Goal: Task Accomplishment & Management: Manage account settings

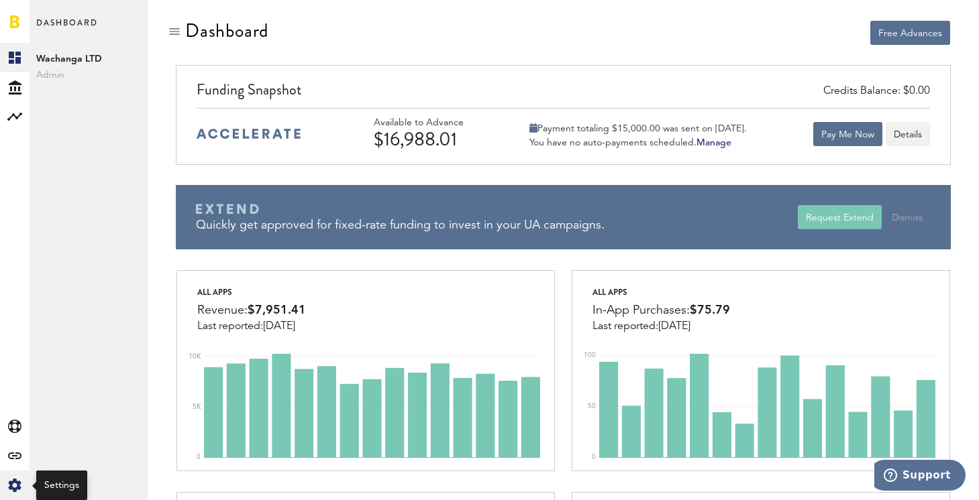
click at [11, 482] on icon at bounding box center [14, 485] width 13 height 13
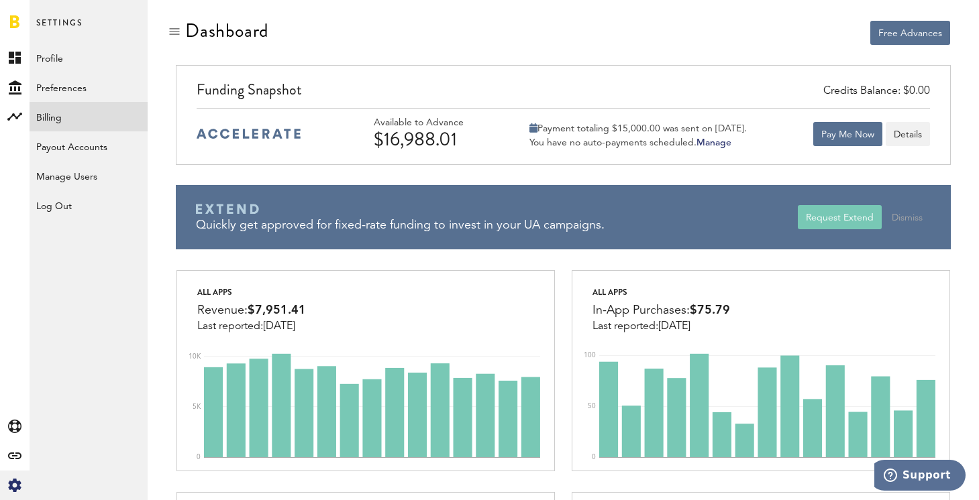
click at [74, 117] on link "Billing" at bounding box center [89, 117] width 118 height 30
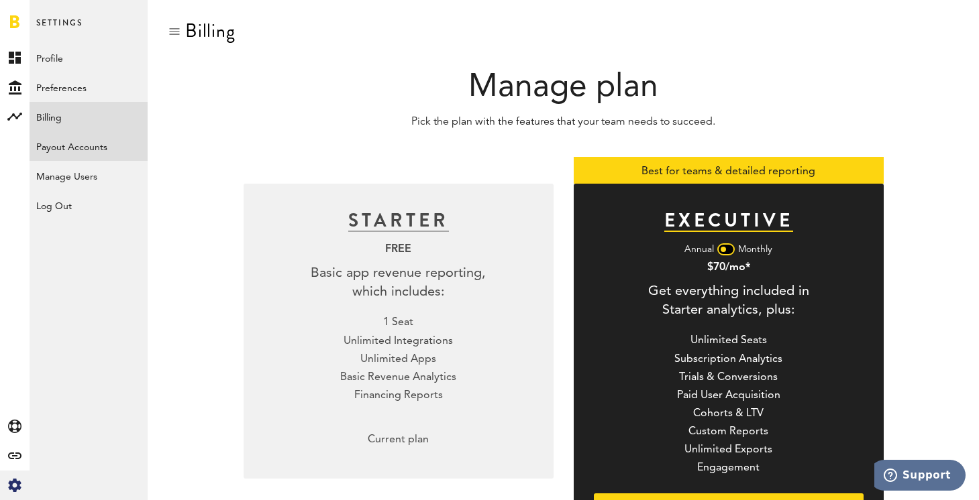
click at [97, 152] on link "Payout Accounts" at bounding box center [89, 146] width 118 height 30
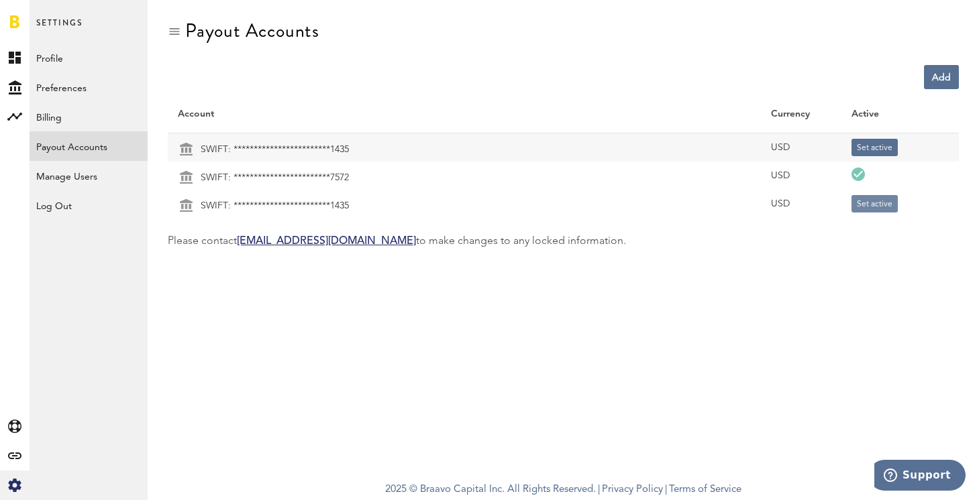
click at [880, 204] on button "Set active" at bounding box center [874, 203] width 46 height 17
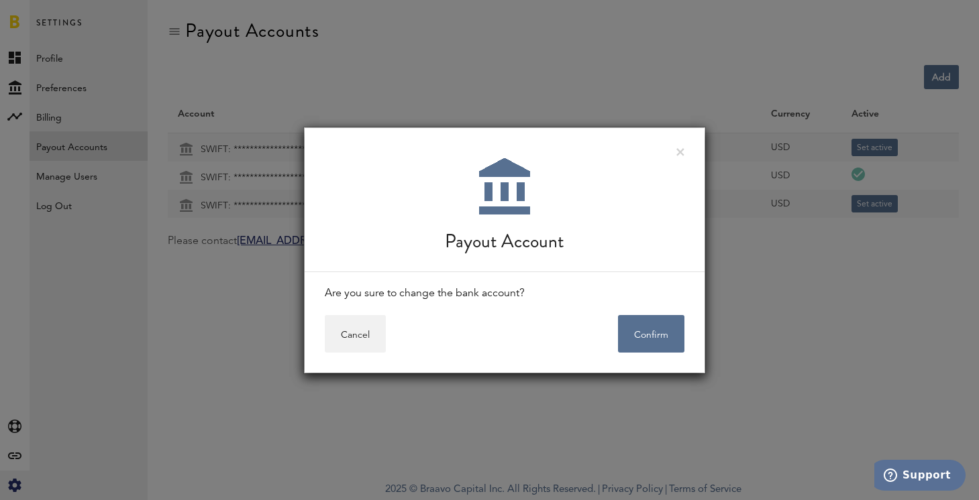
click at [663, 313] on div "Are you sure to change the bank account?" at bounding box center [504, 293] width 400 height 43
click at [653, 339] on button "Confirm" at bounding box center [651, 334] width 66 height 38
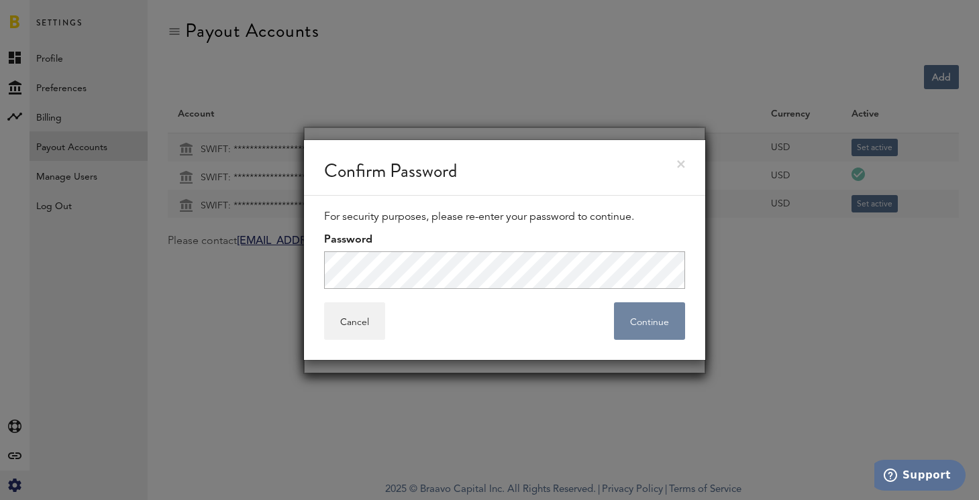
click at [643, 319] on button "Continue" at bounding box center [649, 321] width 71 height 38
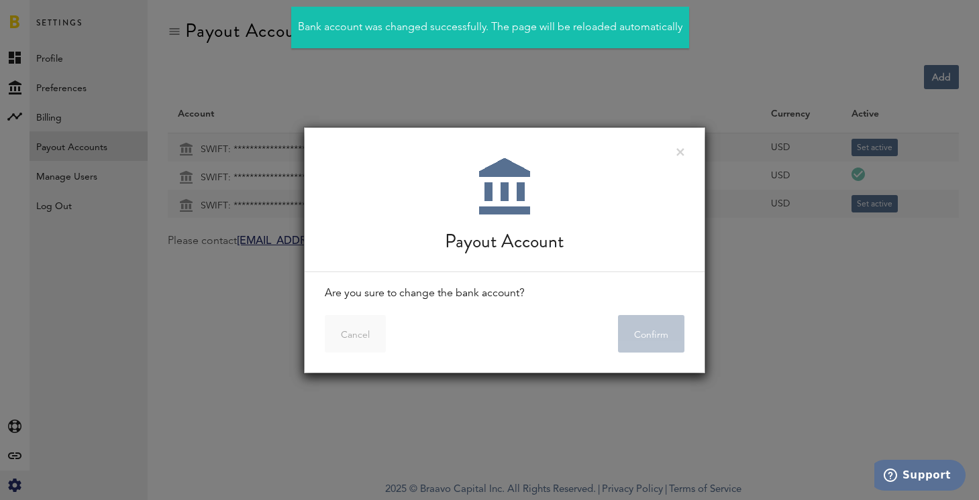
click at [13, 57] on div at bounding box center [489, 250] width 979 height 500
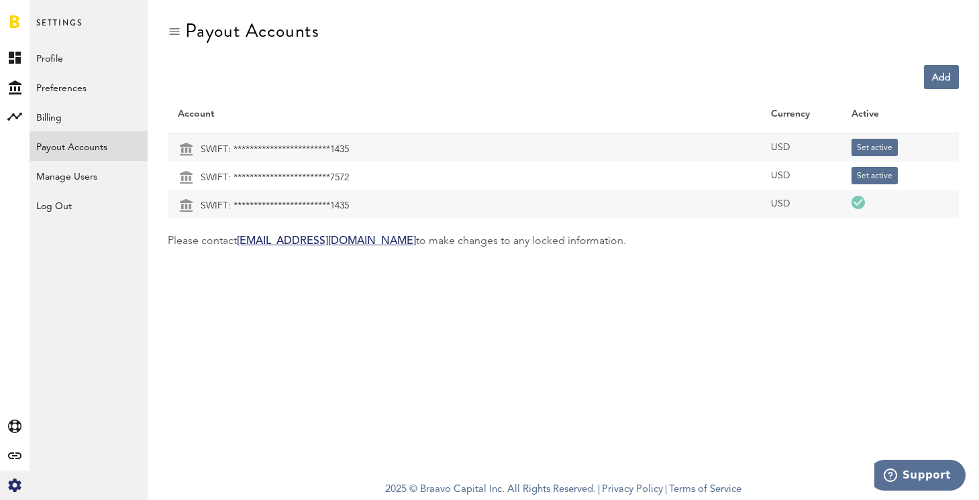
click at [49, 58] on link "Profile" at bounding box center [89, 58] width 118 height 30
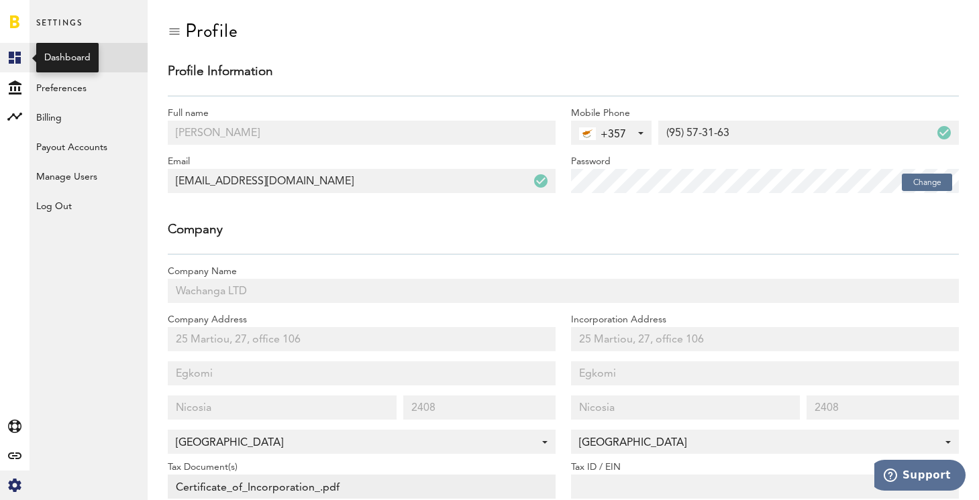
click at [9, 58] on rect at bounding box center [15, 58] width 16 height 16
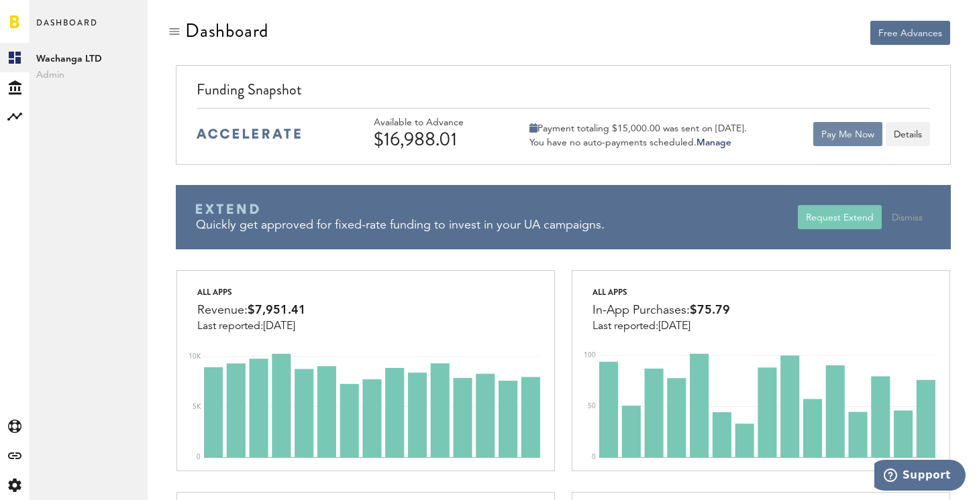
click at [850, 135] on button "Pay Me Now" at bounding box center [847, 134] width 69 height 24
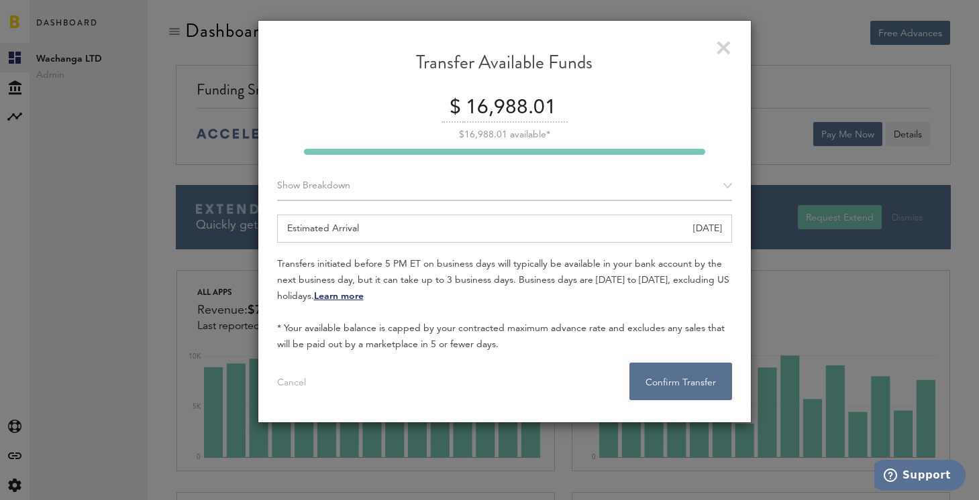
drag, startPoint x: 501, startPoint y: 113, endPoint x: 647, endPoint y: 105, distance: 145.8
click at [646, 105] on div "$ 16,988.01" at bounding box center [504, 109] width 455 height 28
type input "16,900"
click at [698, 390] on button "Confirm Transfer . . ." at bounding box center [680, 382] width 103 height 38
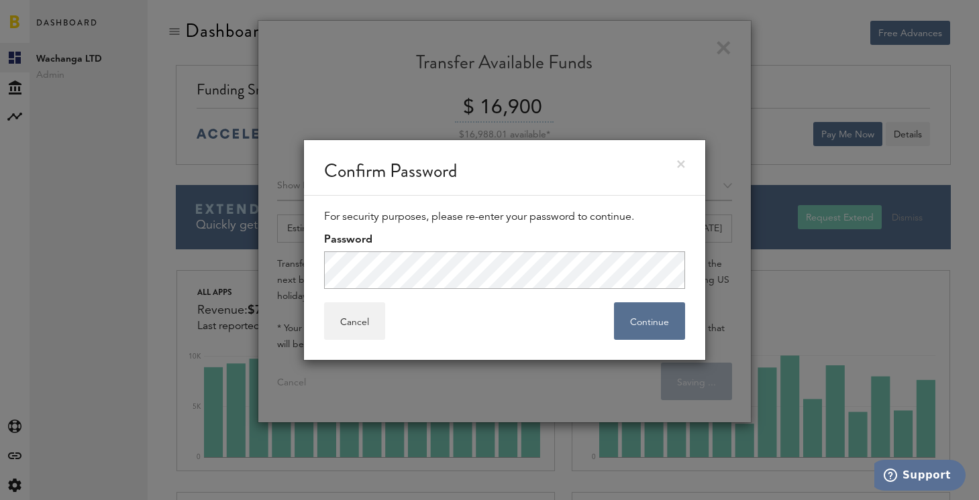
click at [669, 347] on div "Cancel Continue" at bounding box center [504, 331] width 401 height 58
click at [661, 329] on button "Continue" at bounding box center [649, 321] width 71 height 38
